Goal: Information Seeking & Learning: Learn about a topic

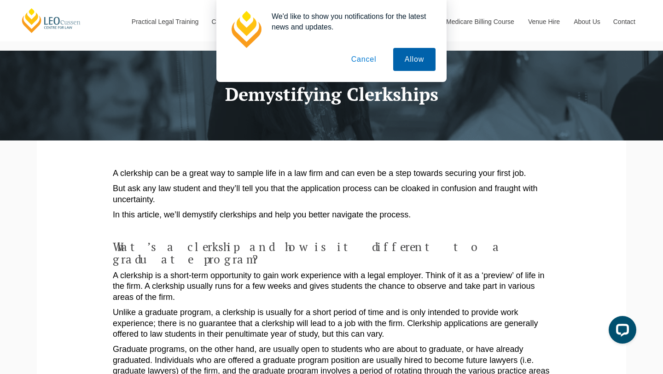
click at [411, 63] on button "Allow" at bounding box center [414, 59] width 42 height 23
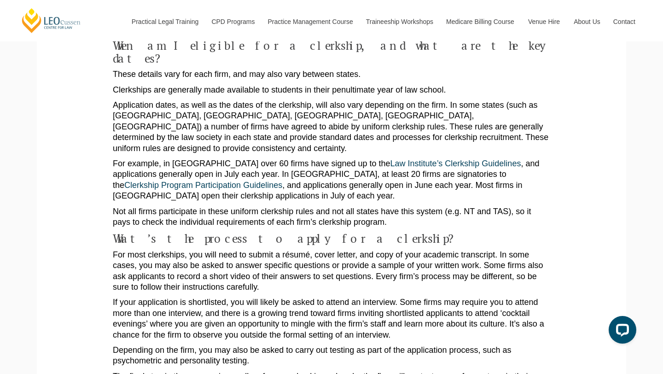
scroll to position [723, 0]
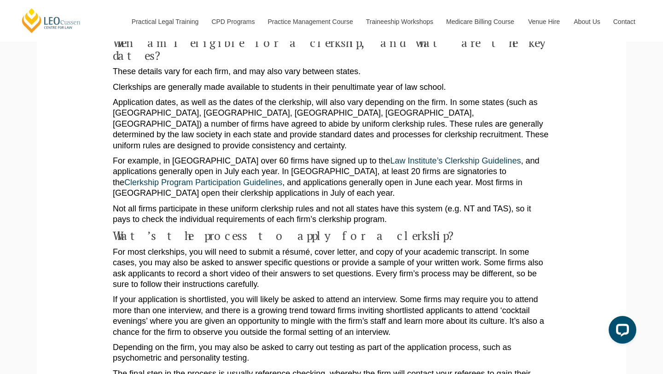
click at [202, 342] on p "Depending on the firm, you may also be asked to carry out testing as part of th…" at bounding box center [331, 353] width 437 height 22
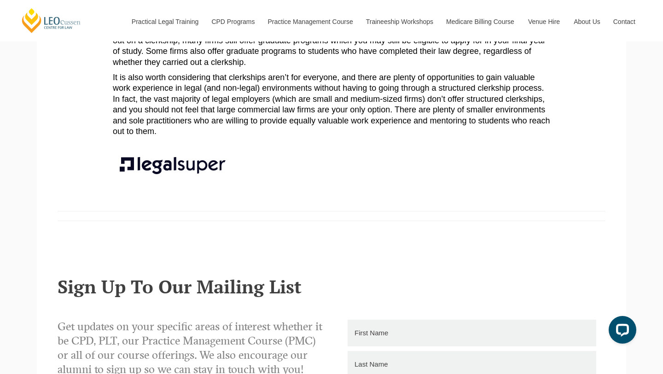
scroll to position [1396, 0]
